Goal: Task Accomplishment & Management: Manage account settings

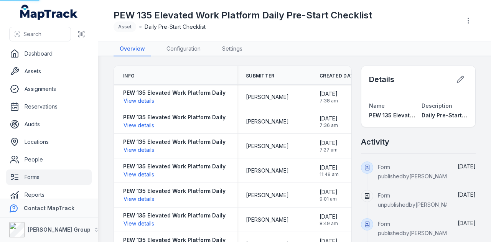
scroll to position [9, 0]
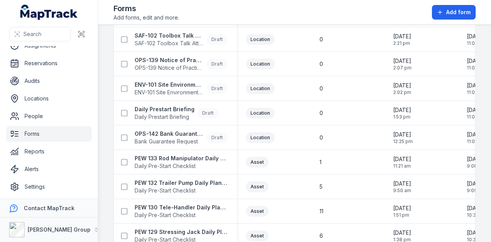
scroll to position [345, 0]
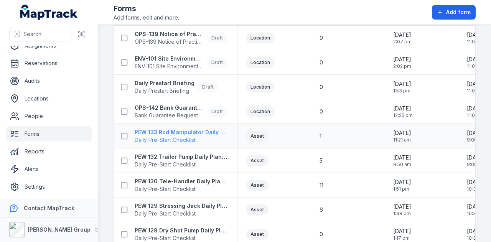
click at [207, 130] on strong "PEW 133 Rod Manipulator Daily Plant Pre-Start" at bounding box center [181, 132] width 93 height 8
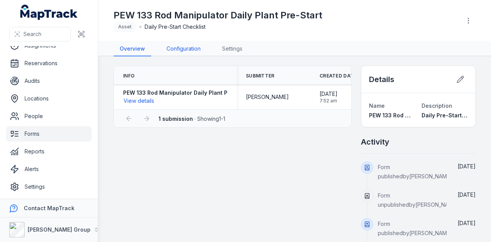
click at [187, 48] on link "Configuration" at bounding box center [183, 49] width 46 height 15
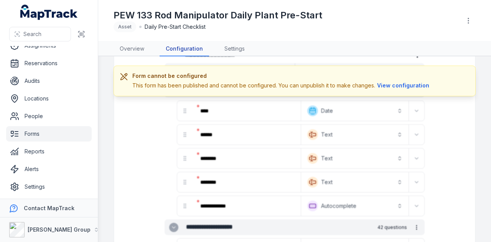
scroll to position [77, 0]
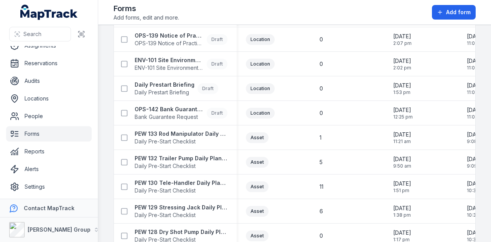
scroll to position [383, 0]
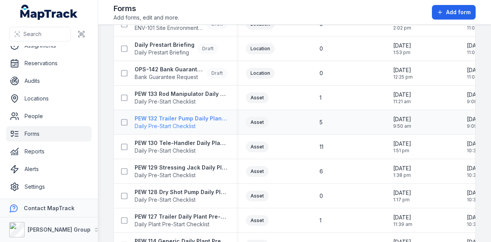
click at [211, 118] on strong "PEW 132 Trailer Pump Daily Plant Pre-Start" at bounding box center [181, 119] width 93 height 8
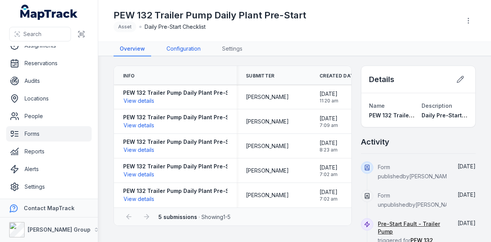
click at [189, 49] on link "Configuration" at bounding box center [183, 49] width 46 height 15
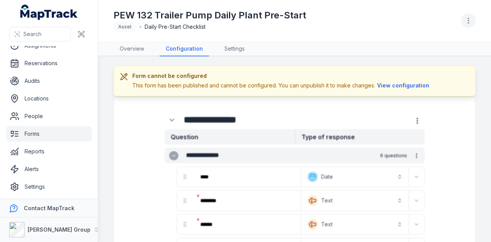
click at [469, 21] on icon "button" at bounding box center [468, 21] width 8 height 8
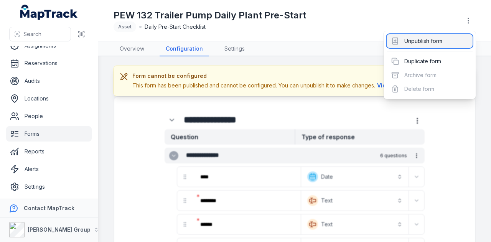
click at [455, 39] on div "Unpublish form" at bounding box center [429, 41] width 86 height 14
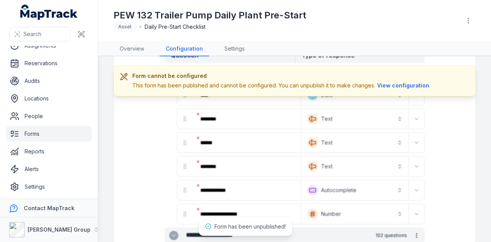
scroll to position [115, 0]
